Goal: Information Seeking & Learning: Learn about a topic

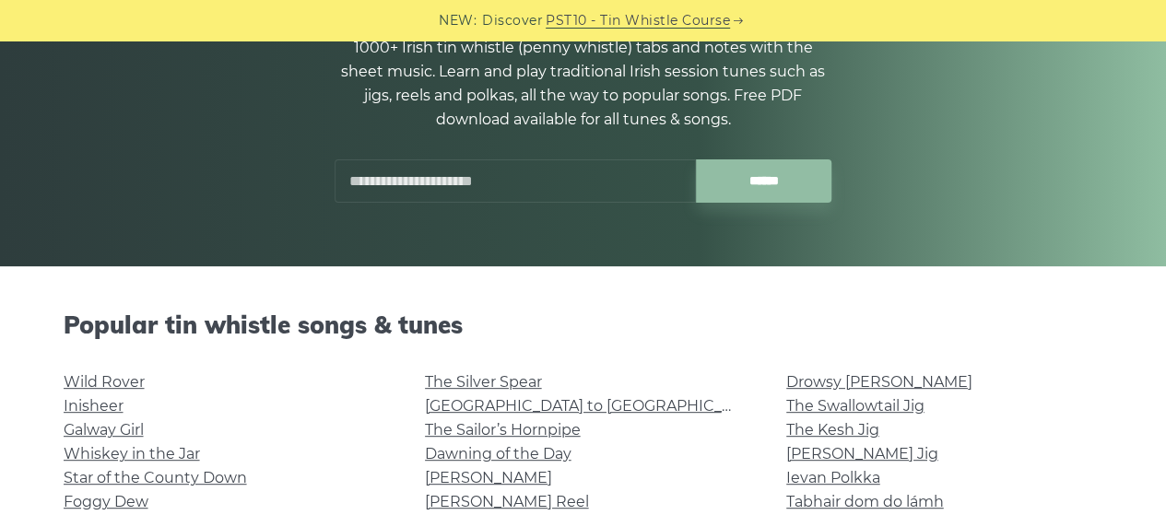
scroll to position [384, 0]
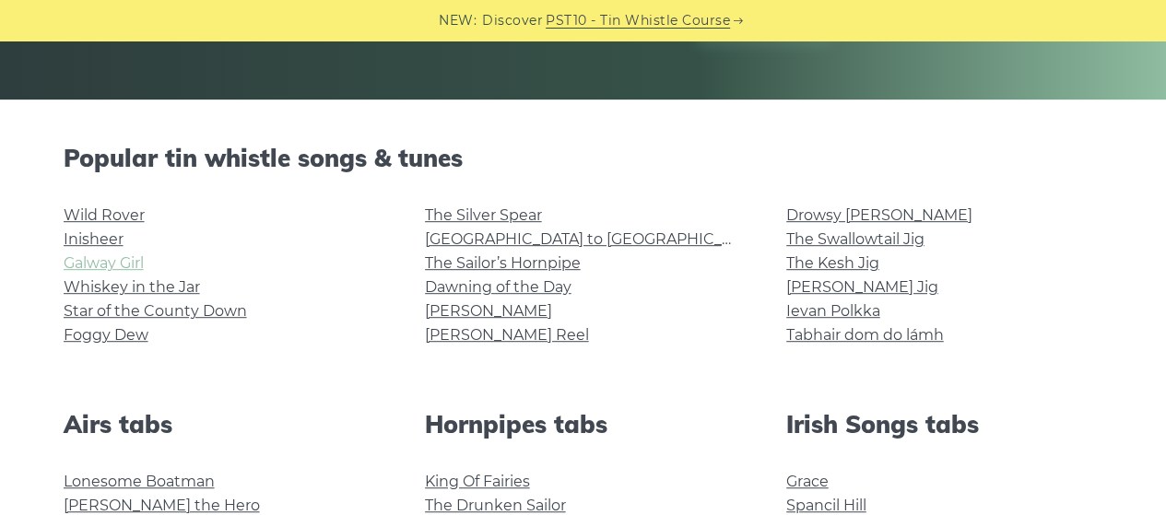
click at [124, 259] on link "Galway Girl" at bounding box center [104, 263] width 80 height 18
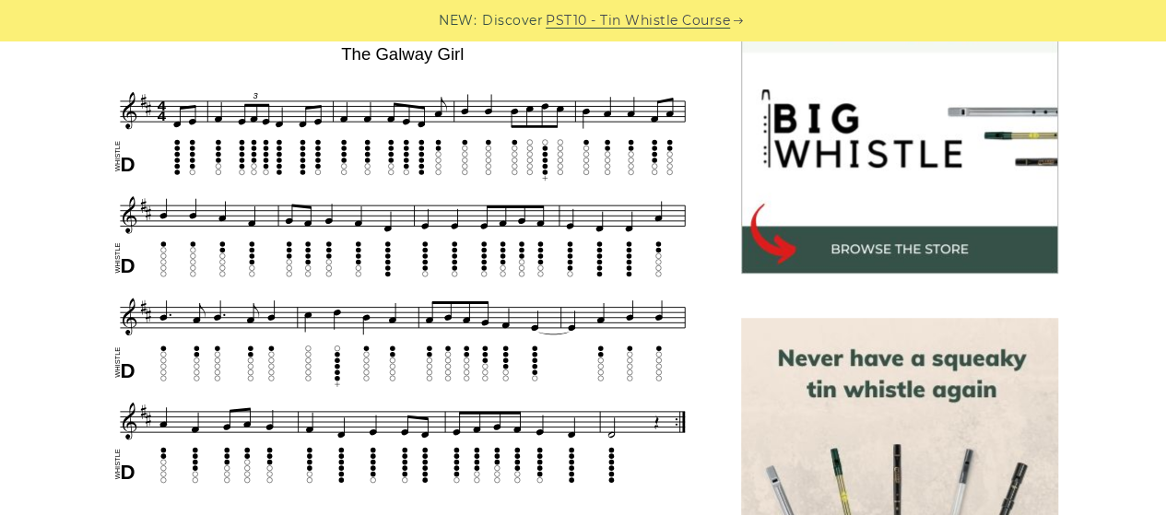
scroll to position [571, 0]
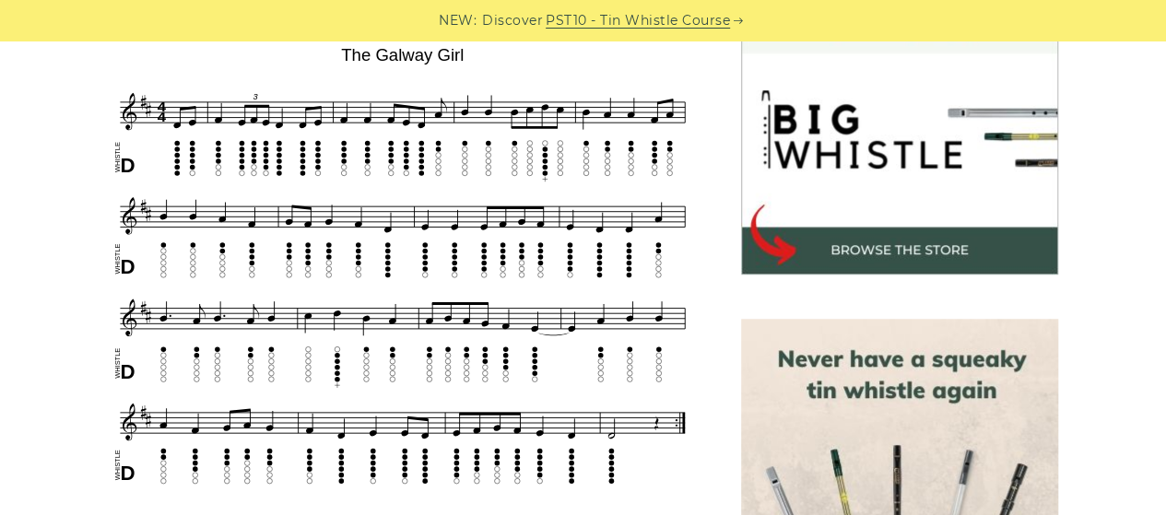
click at [705, 19] on link "PST10 - Tin Whistle Course" at bounding box center [638, 20] width 184 height 21
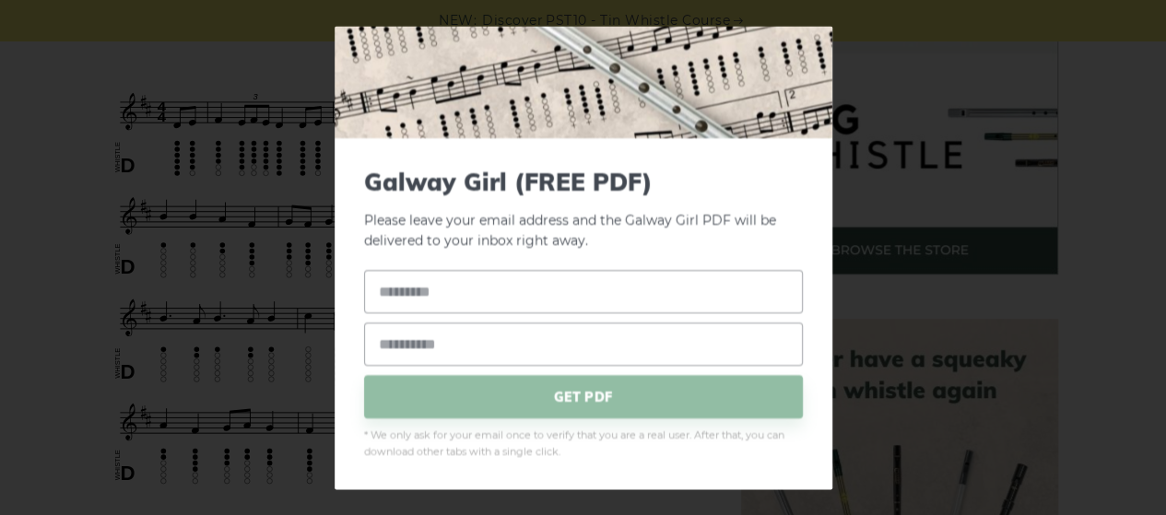
scroll to position [0, 0]
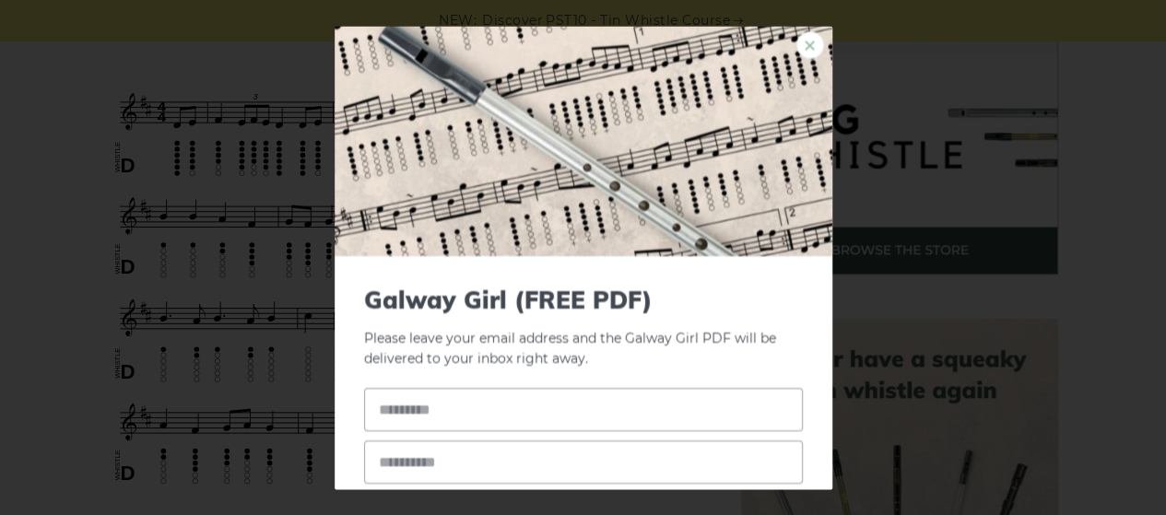
click at [799, 42] on link "×" at bounding box center [811, 45] width 28 height 28
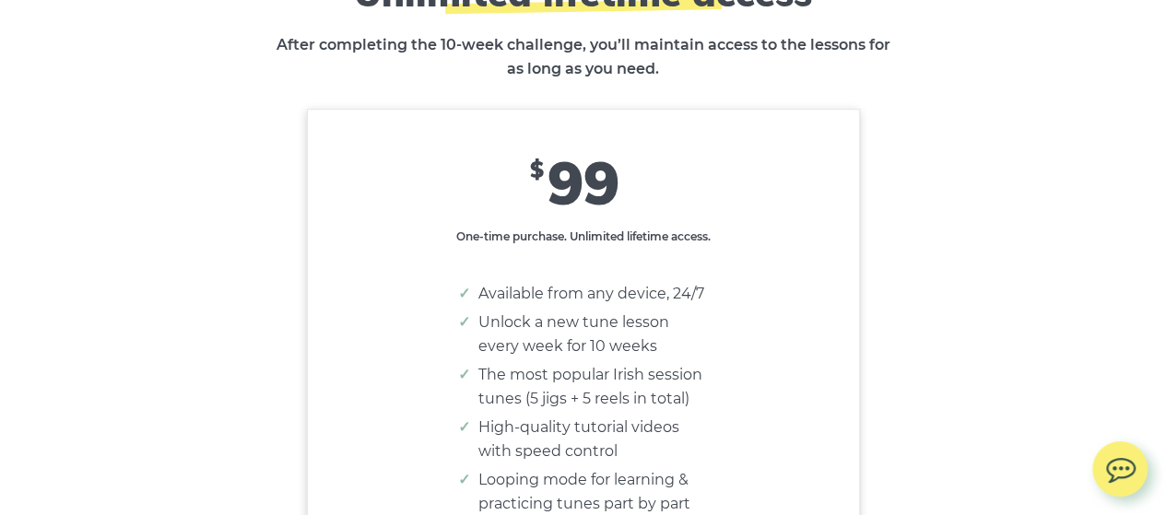
scroll to position [11097, 0]
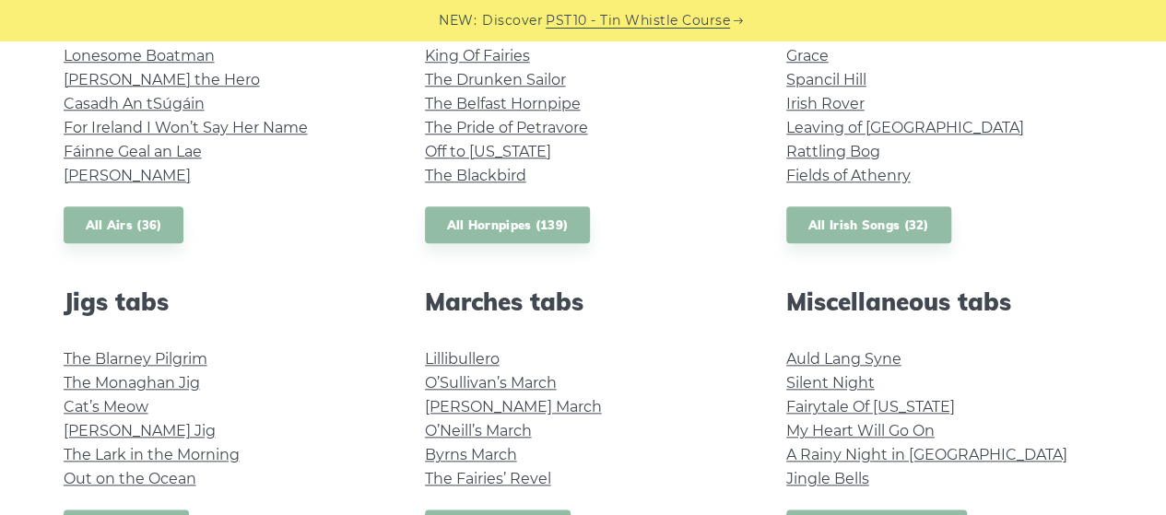
scroll to position [691, 0]
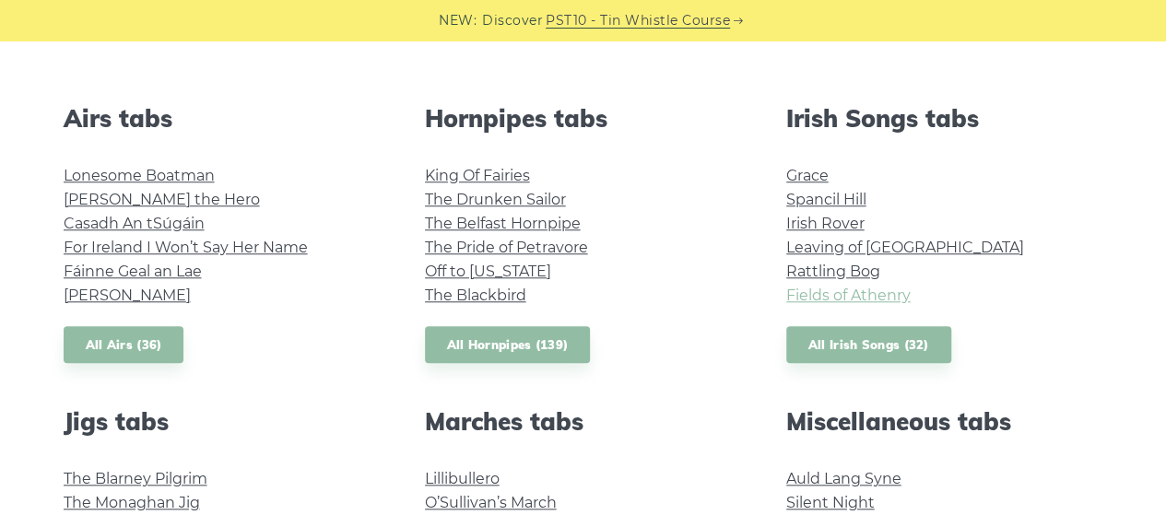
click at [823, 292] on link "Fields of Athenry" at bounding box center [849, 296] width 124 height 18
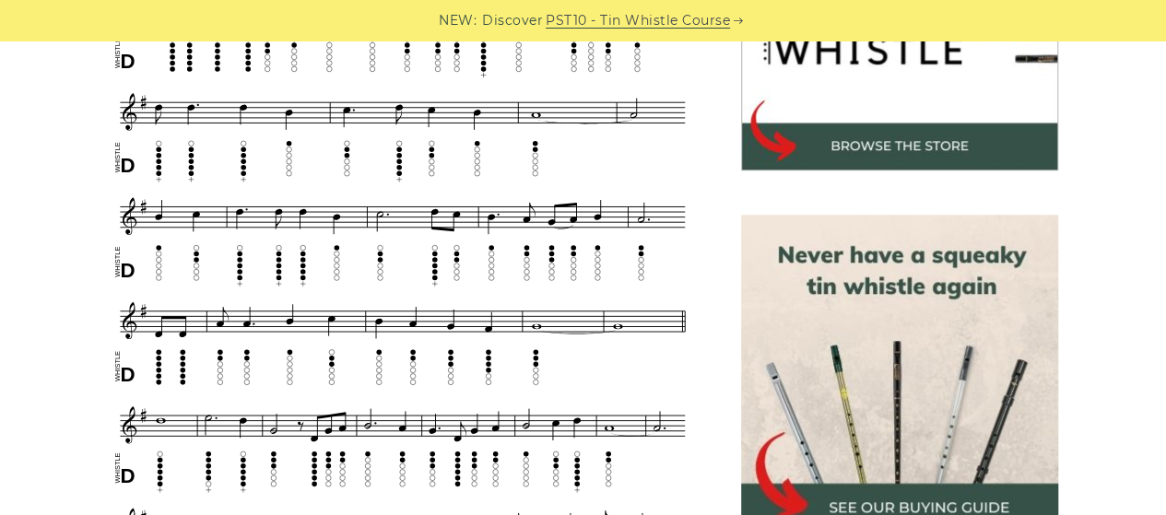
scroll to position [676, 0]
